Goal: Information Seeking & Learning: Check status

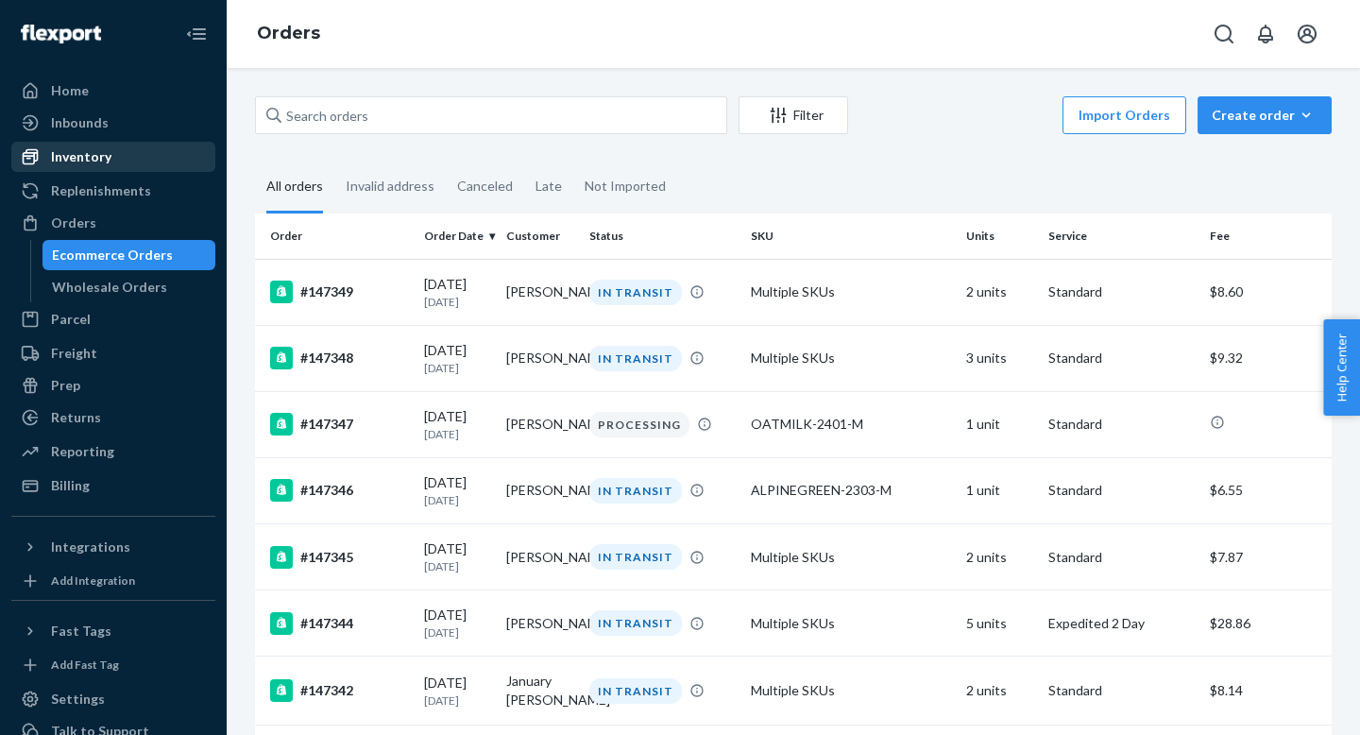
click at [130, 157] on div "Inventory" at bounding box center [113, 157] width 200 height 26
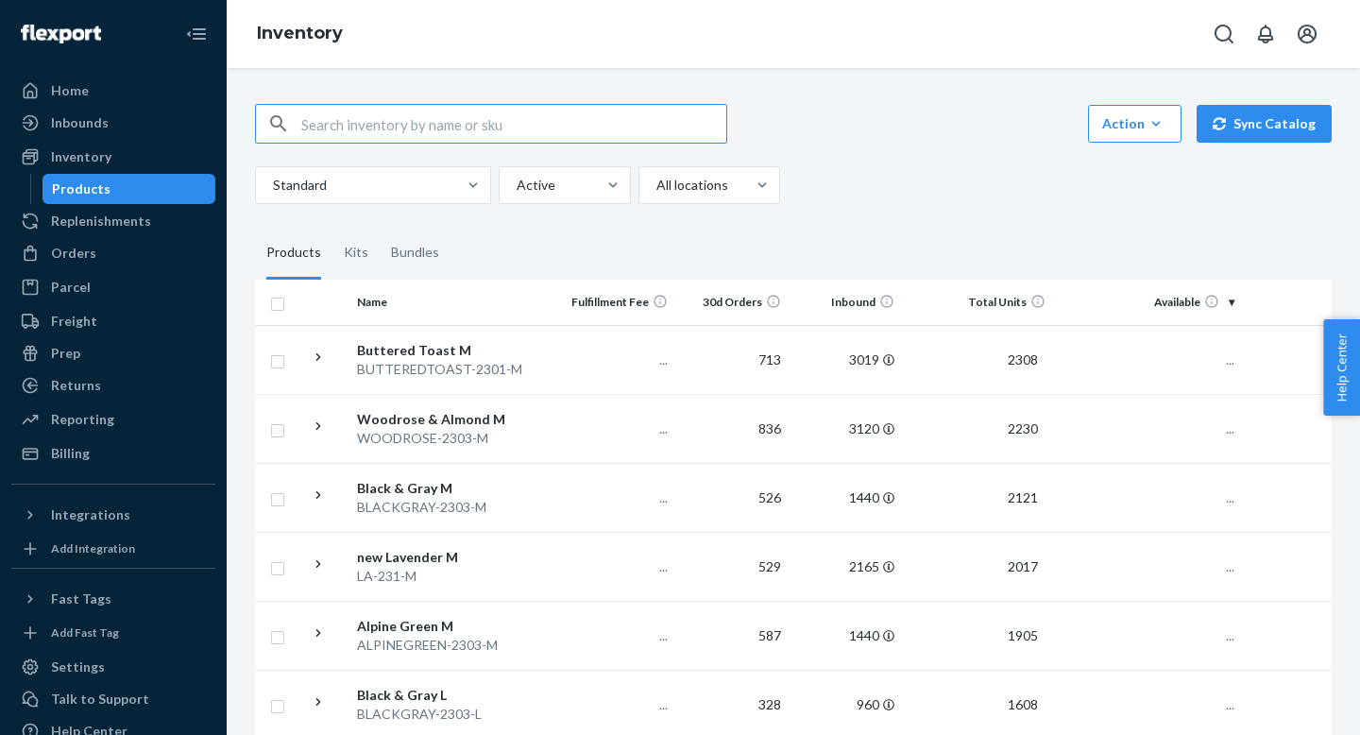
click at [360, 123] on input "text" at bounding box center [513, 124] width 425 height 38
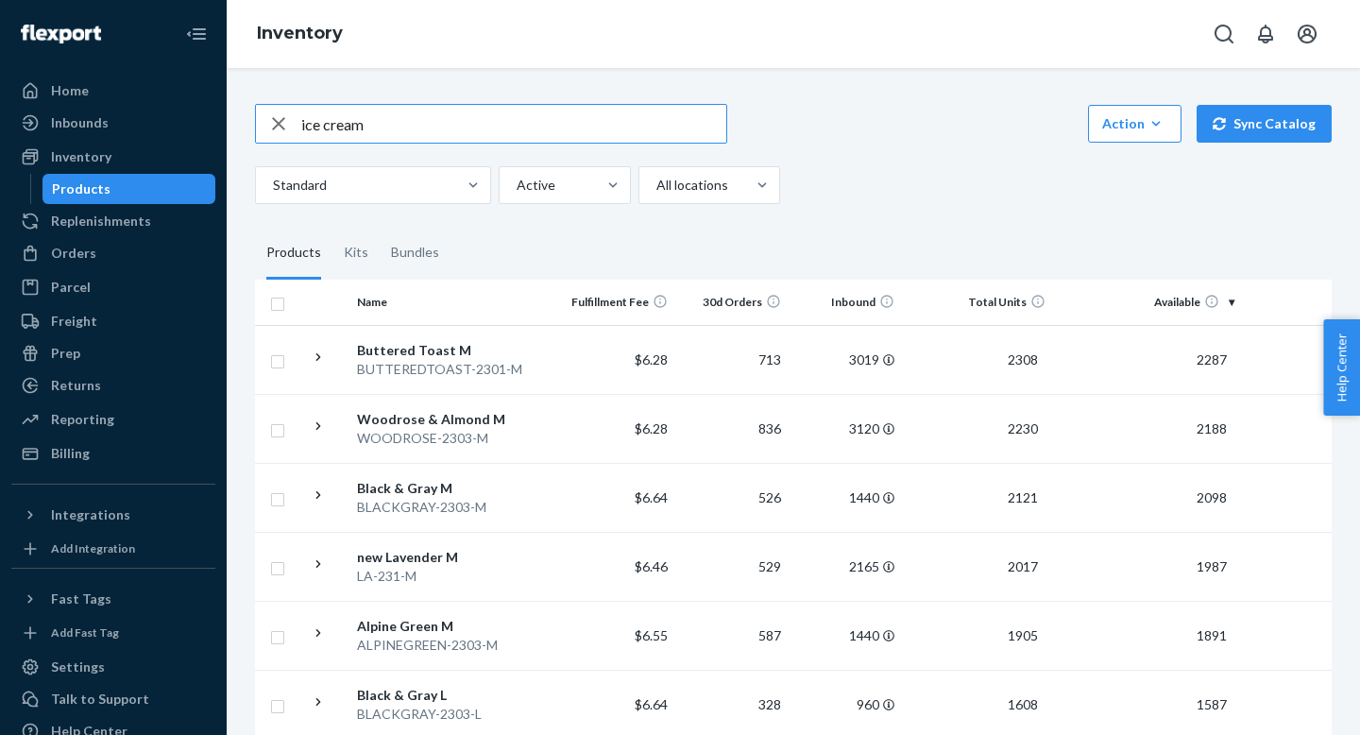
type input "ice cream"
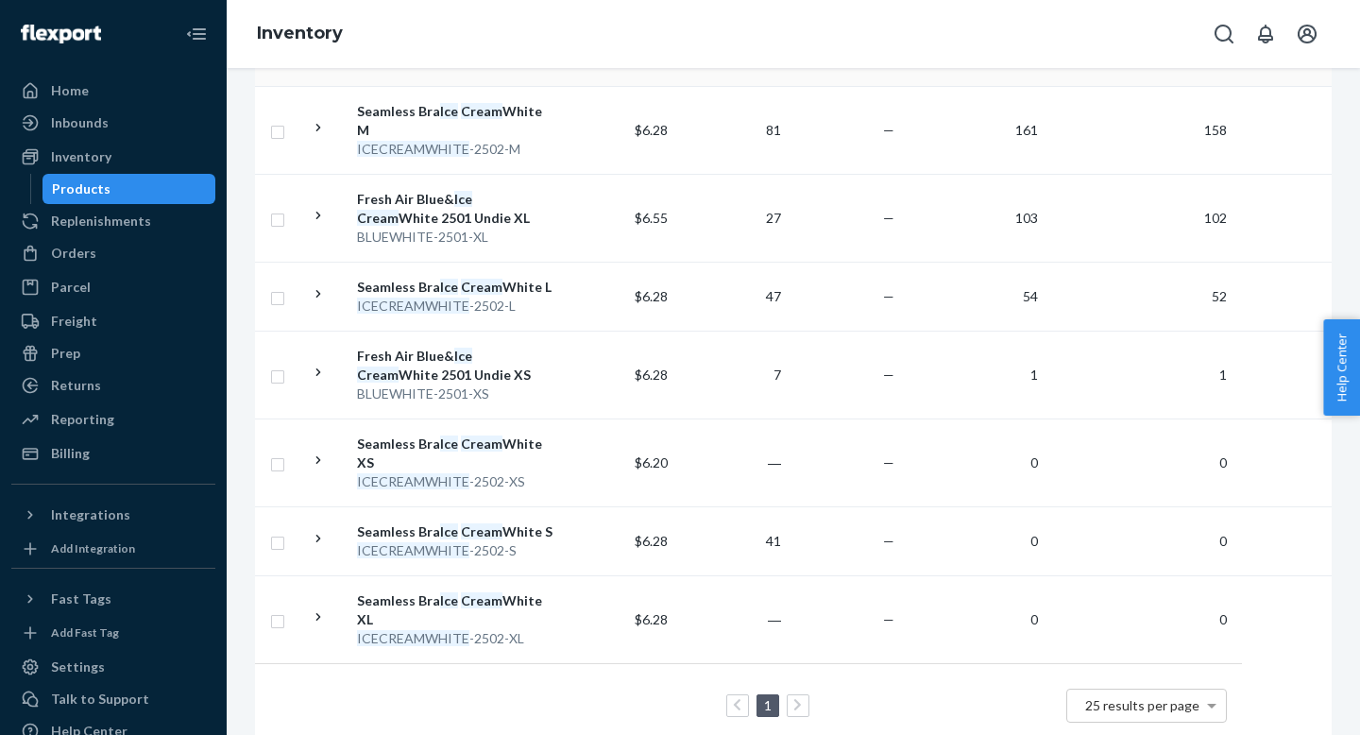
scroll to position [514, 0]
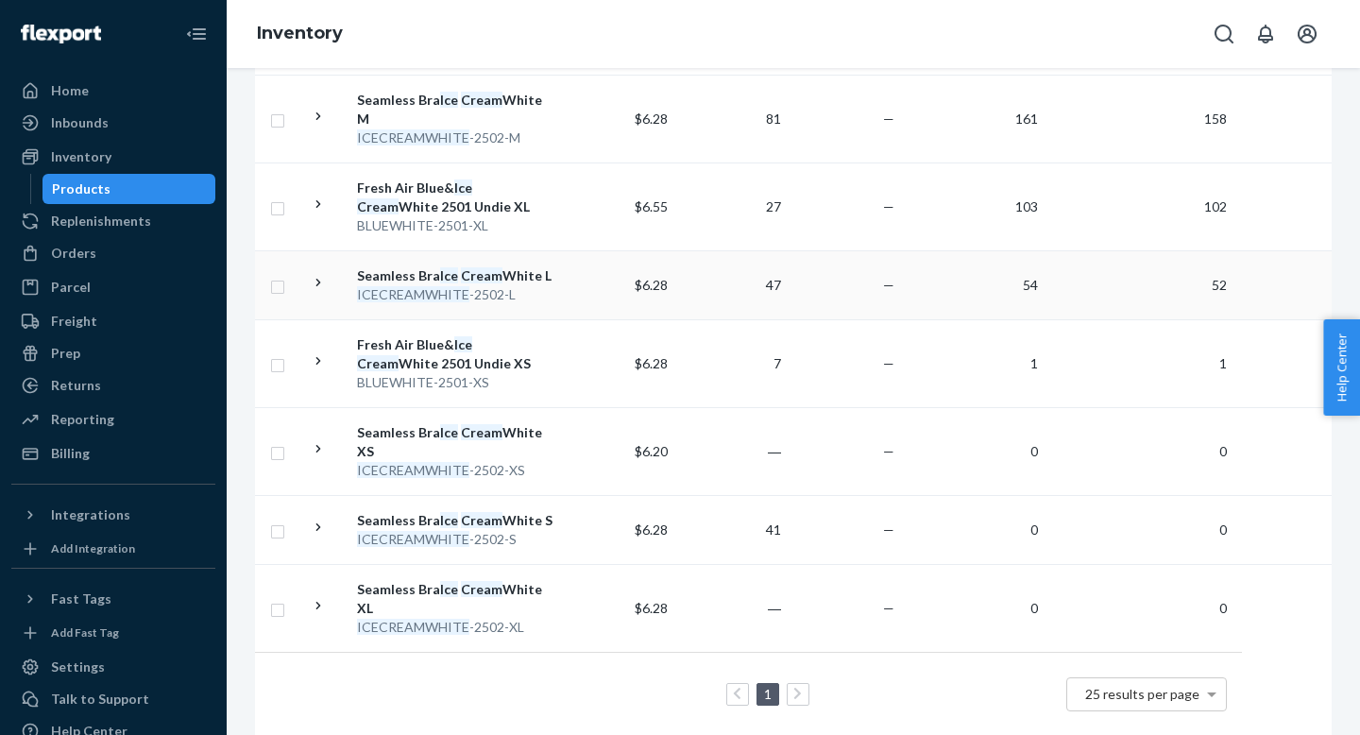
click at [548, 285] on div "ICECREAMWHITE -2502-L" at bounding box center [455, 294] width 197 height 19
